Goal: Information Seeking & Learning: Learn about a topic

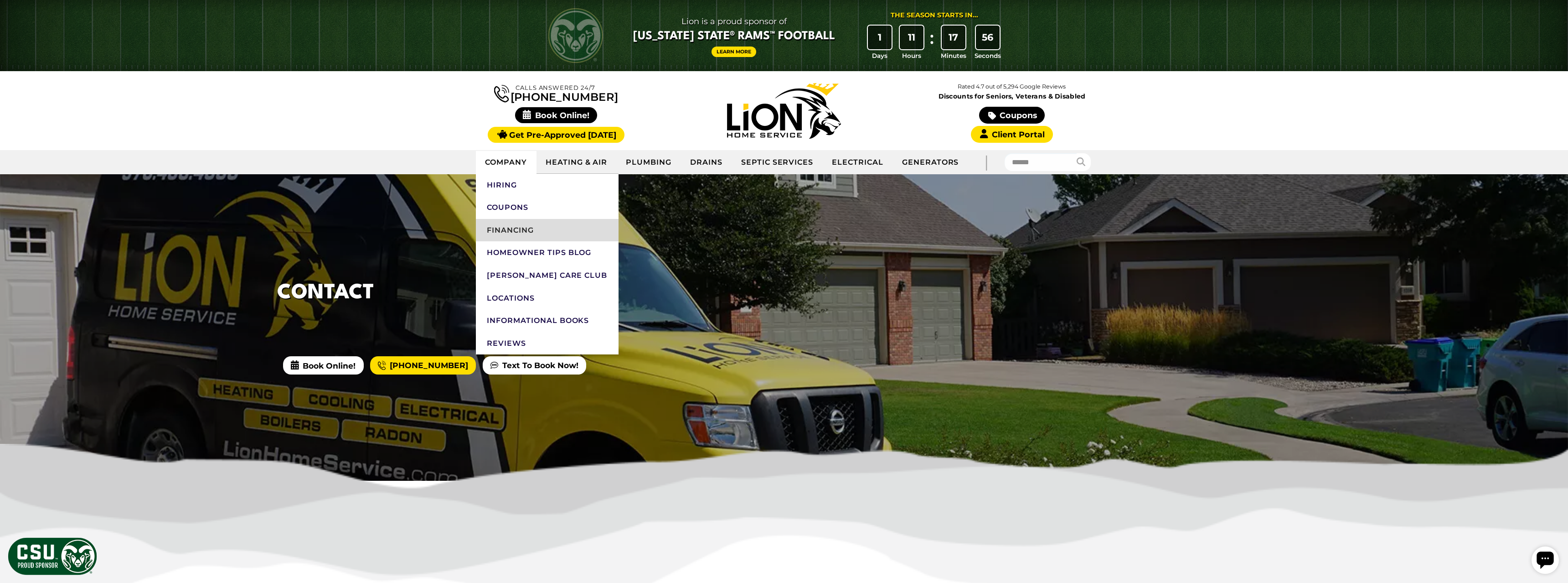
click at [508, 230] on link "Financing" at bounding box center [547, 230] width 142 height 23
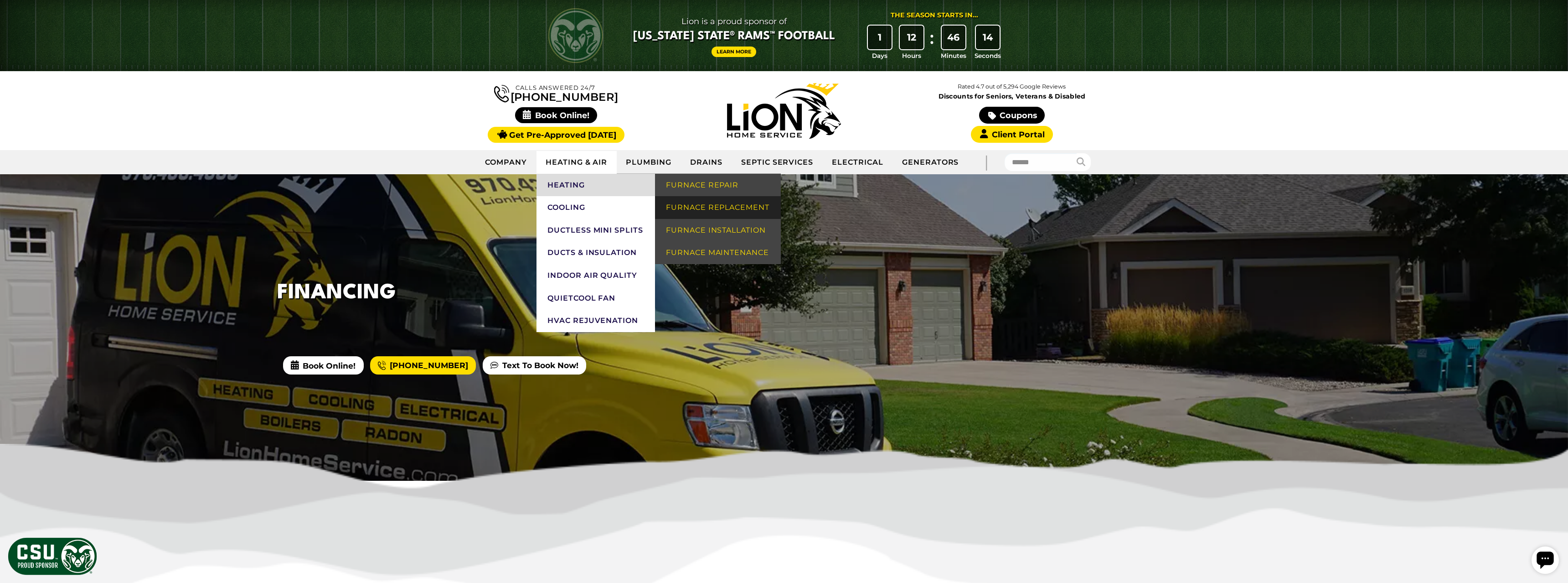
click at [686, 203] on link "Furnace Replacement" at bounding box center [718, 207] width 126 height 23
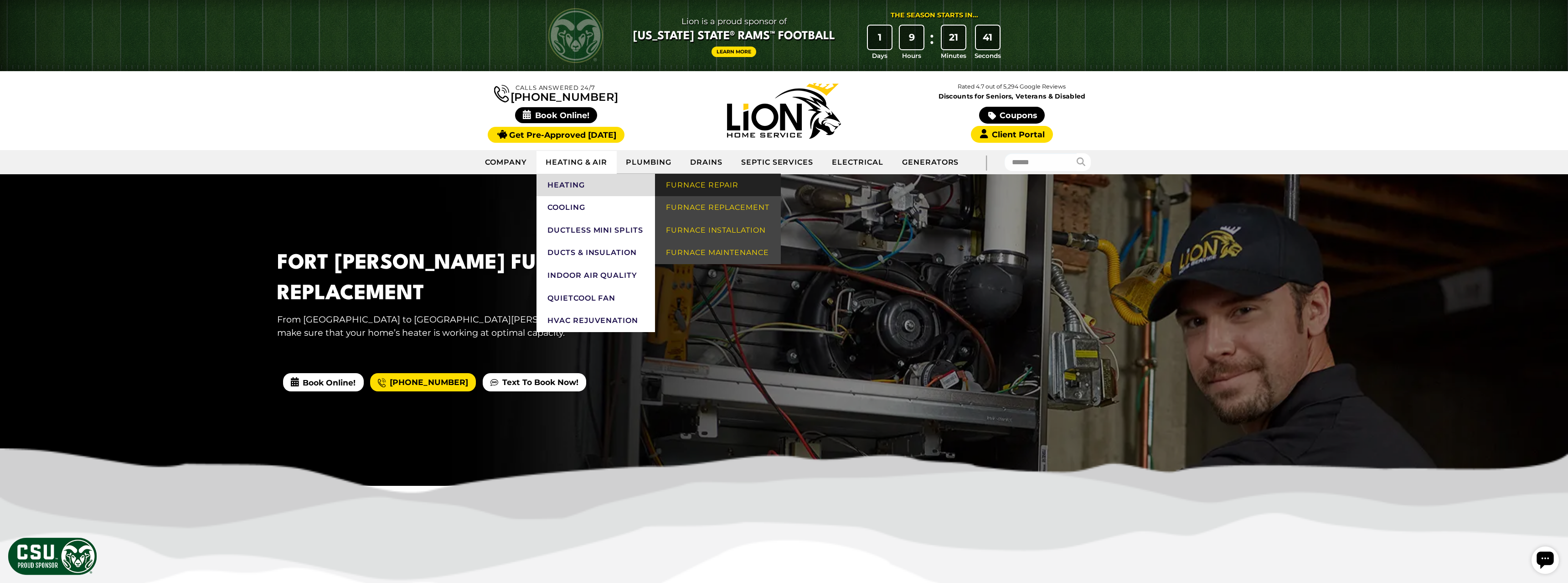
click at [684, 185] on link "Furnace Repair" at bounding box center [718, 185] width 126 height 23
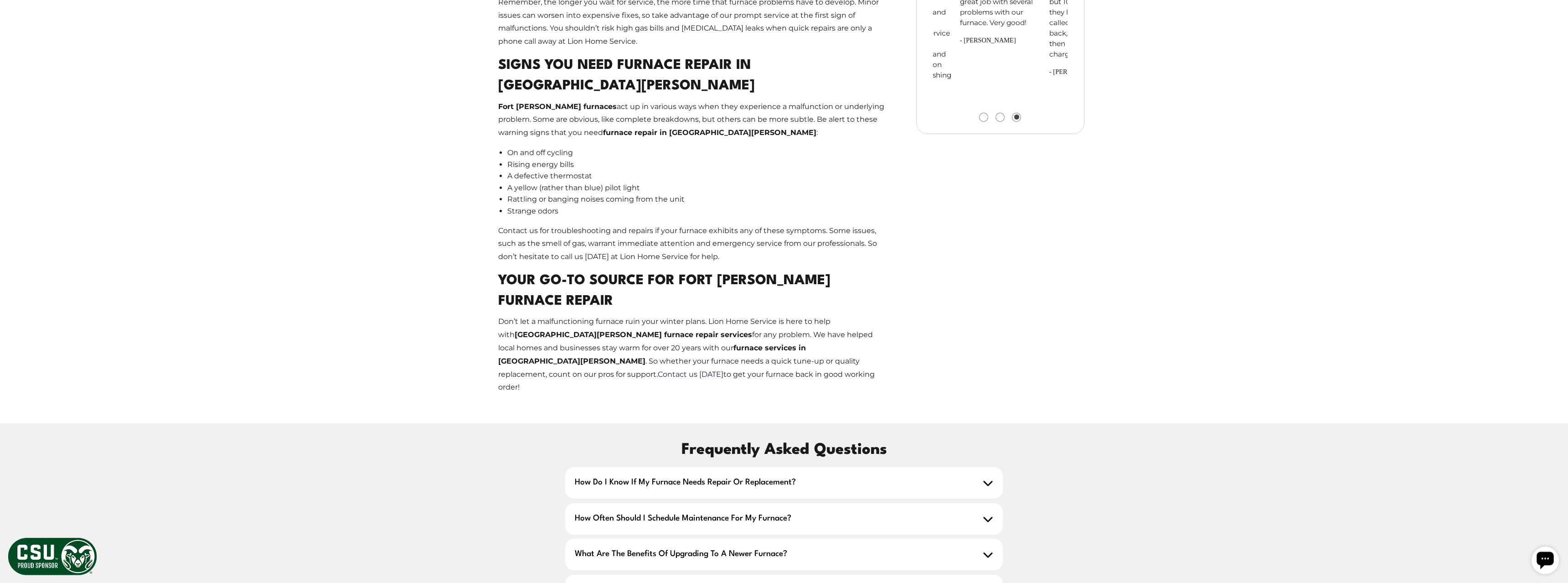
scroll to position [1164, 0]
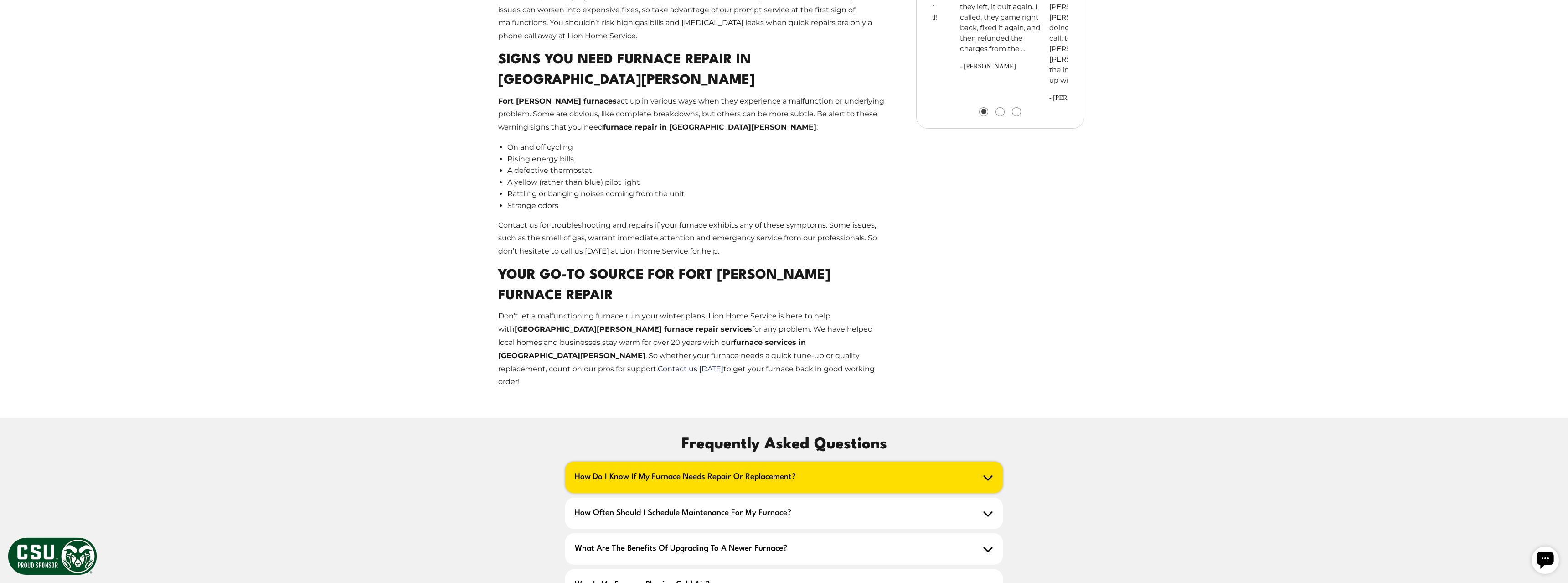
click at [872, 462] on h2 "How do I know if my furnace needs repair or replacement?" at bounding box center [784, 478] width 438 height 32
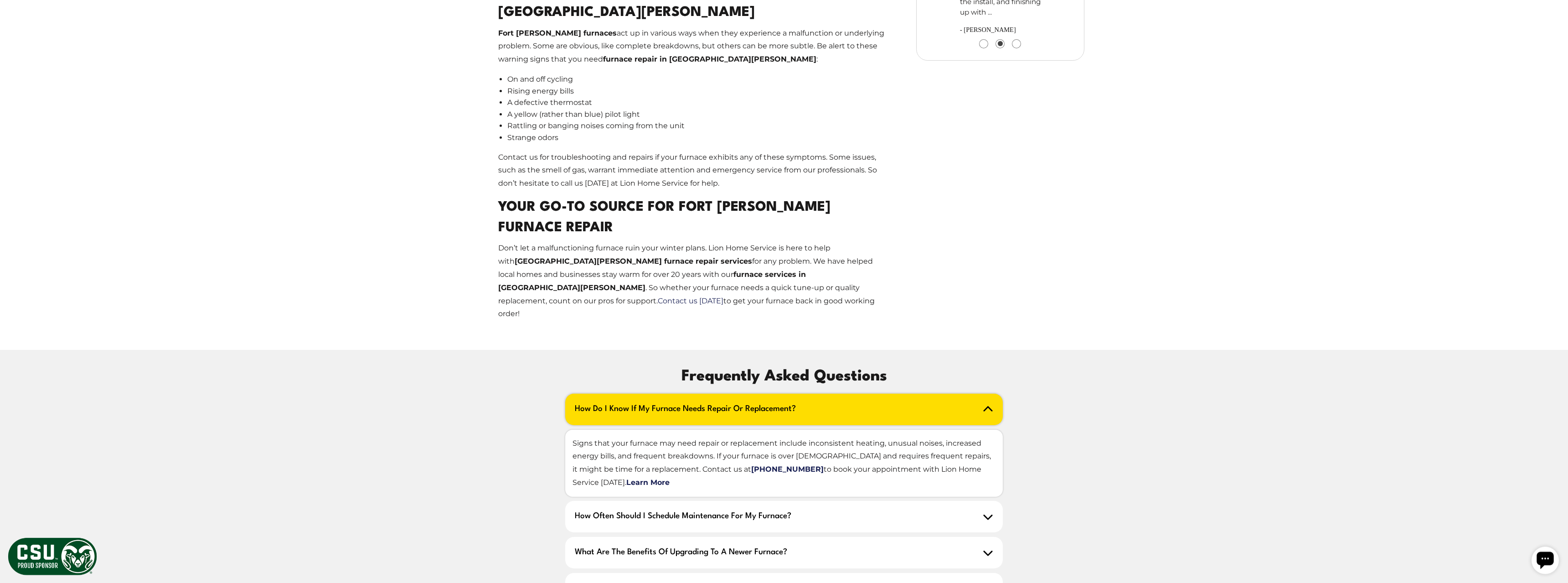
scroll to position [1256, 0]
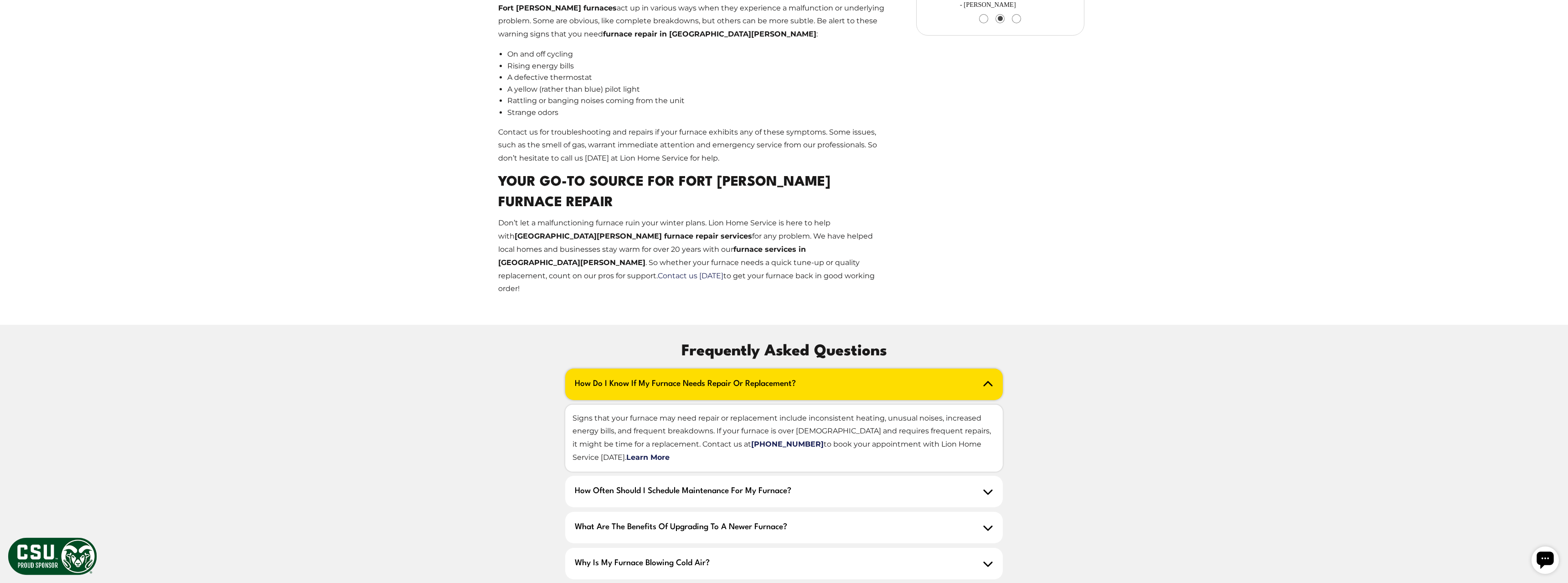
click at [872, 476] on h2 "How often should I schedule maintenance for my furnace?" at bounding box center [784, 492] width 438 height 32
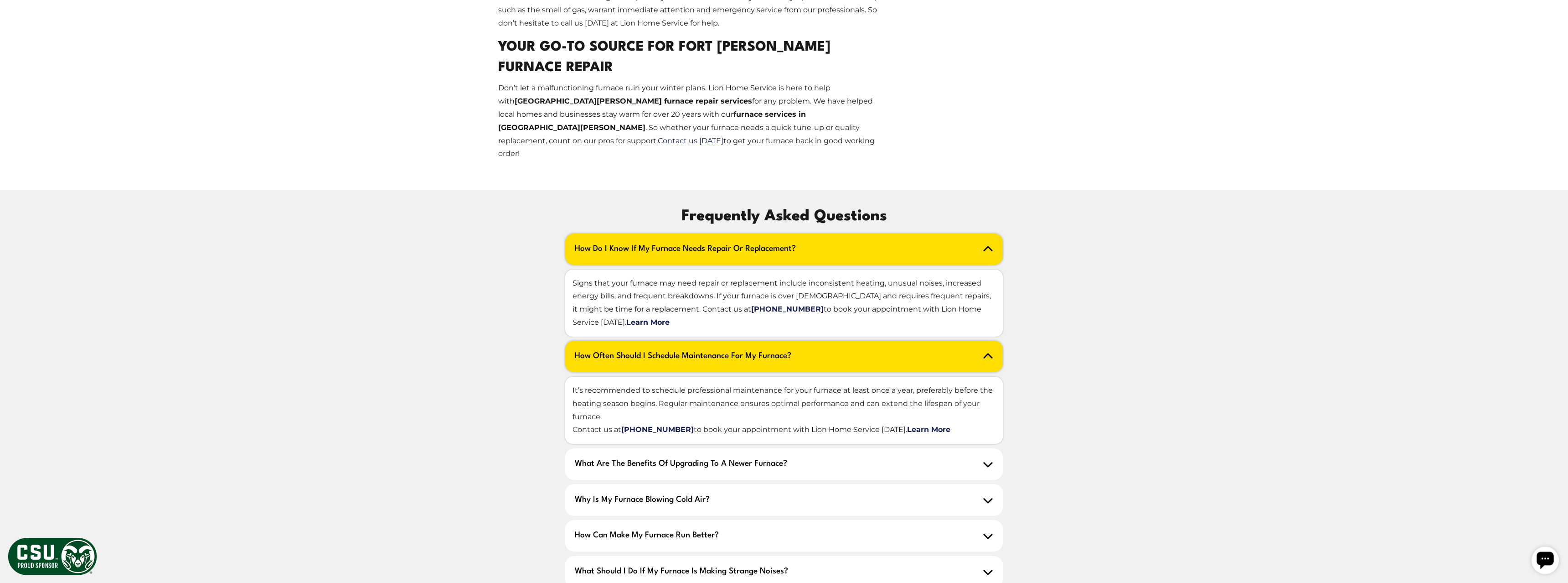
scroll to position [1396, 0]
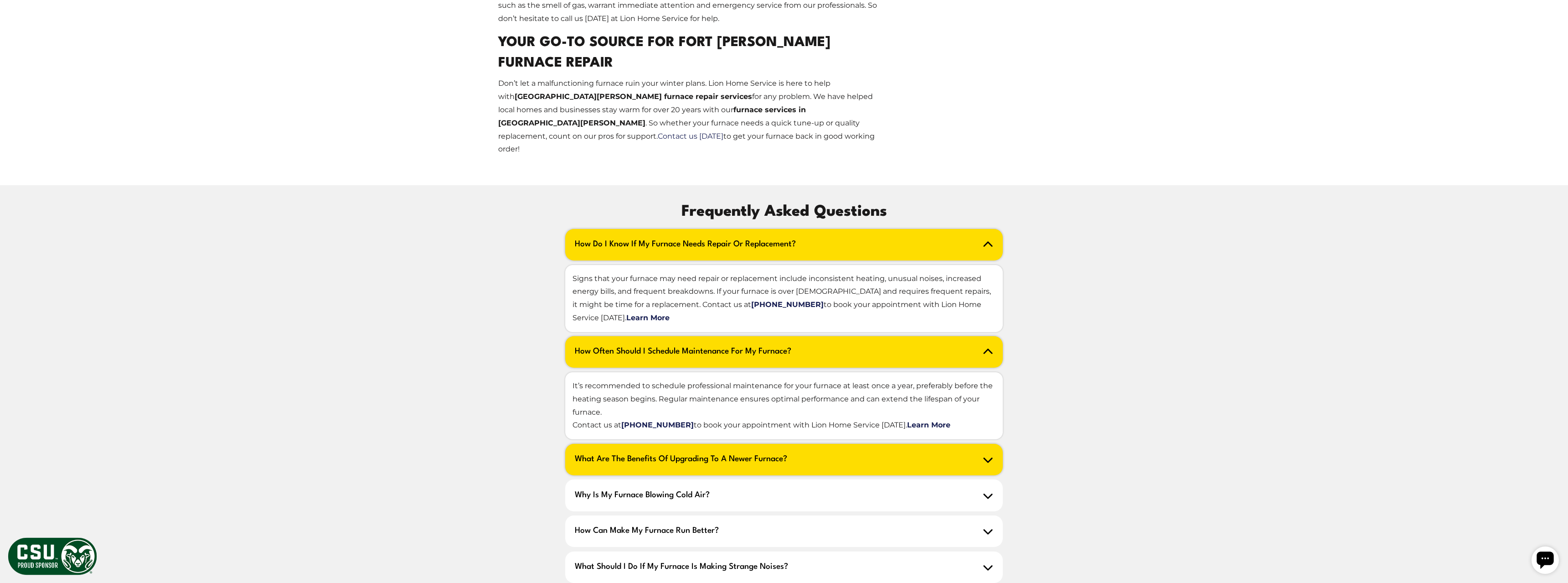
click at [870, 444] on h2 "What are the benefits of upgrading to a newer furnace?" at bounding box center [784, 460] width 438 height 32
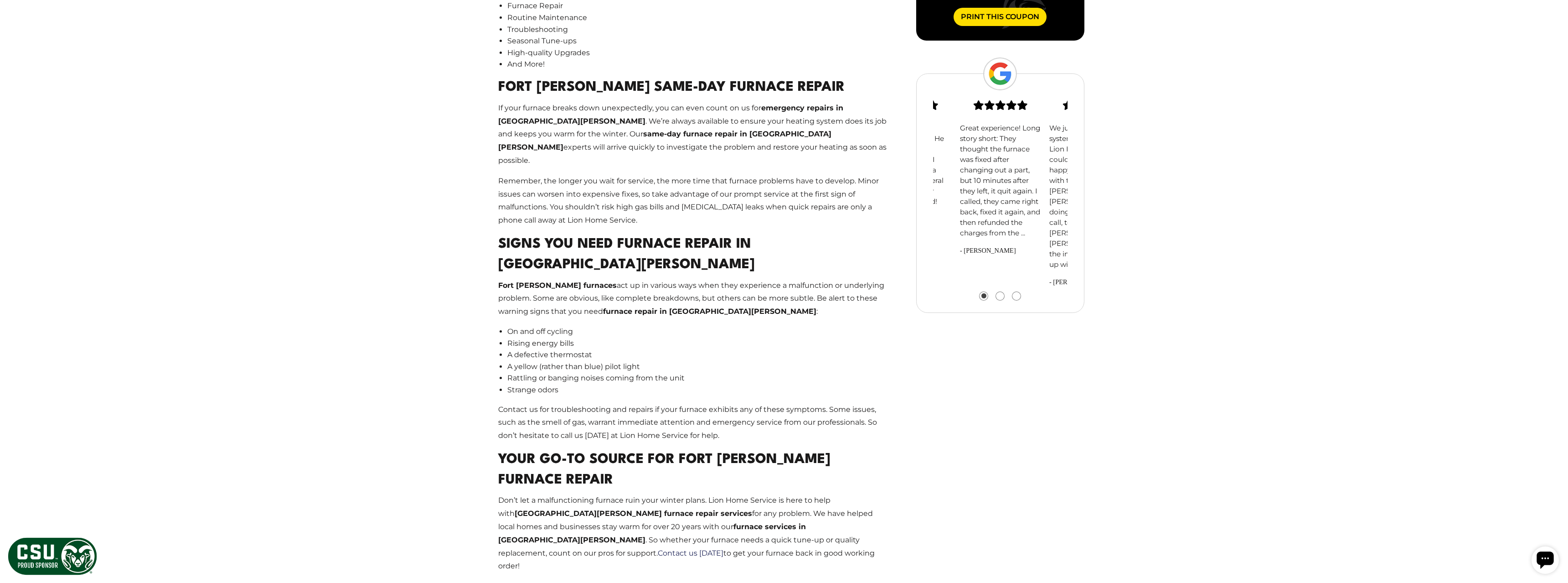
scroll to position [977, 0]
